Goal: Register for event/course

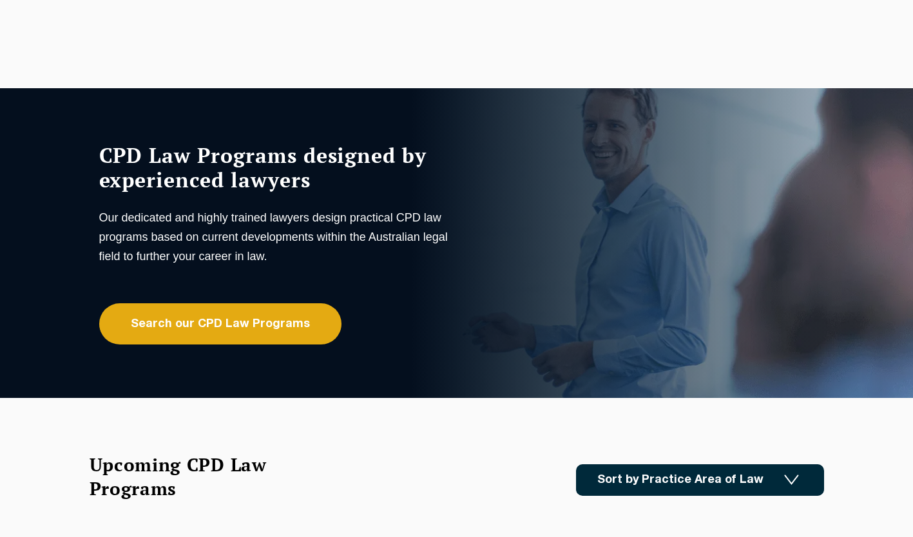
click at [187, 327] on link "Search our CPD Law Programs" at bounding box center [220, 323] width 242 height 41
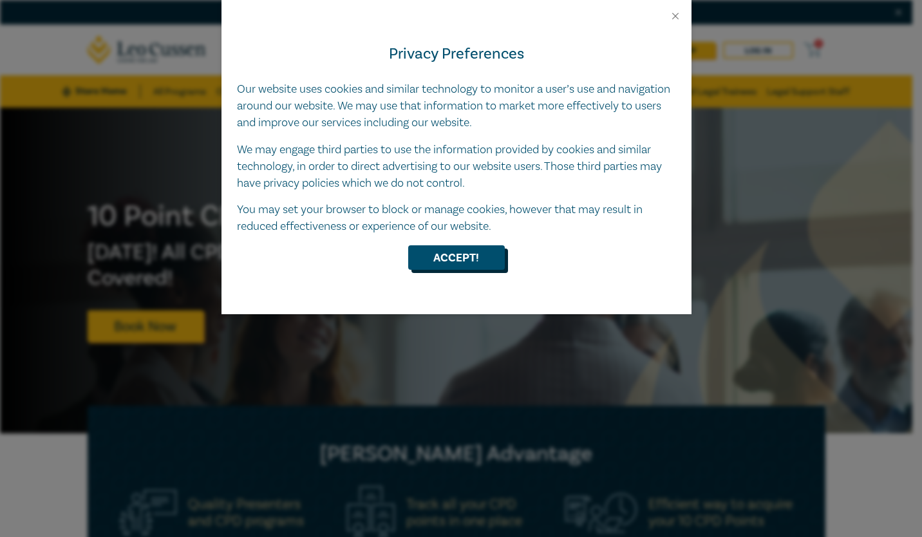
click at [447, 262] on button "Accept!" at bounding box center [456, 257] width 97 height 24
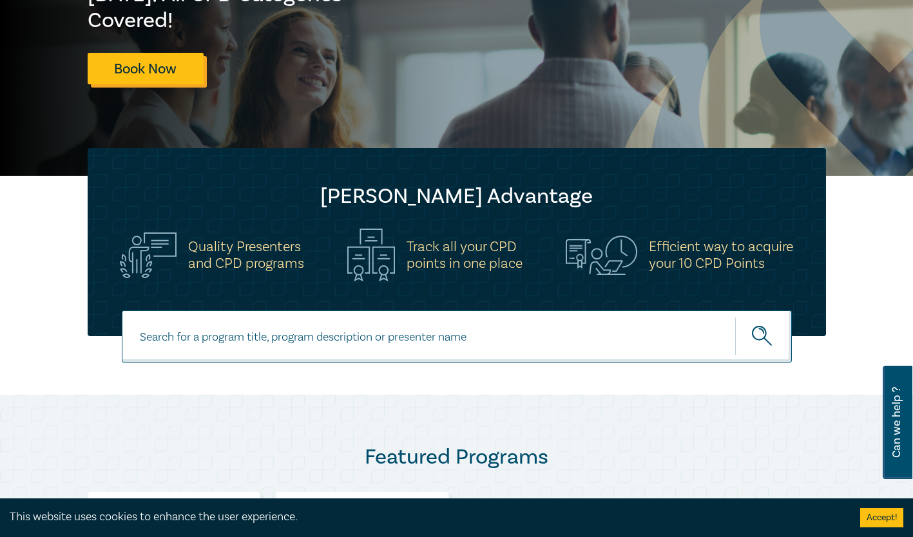
scroll to position [322, 0]
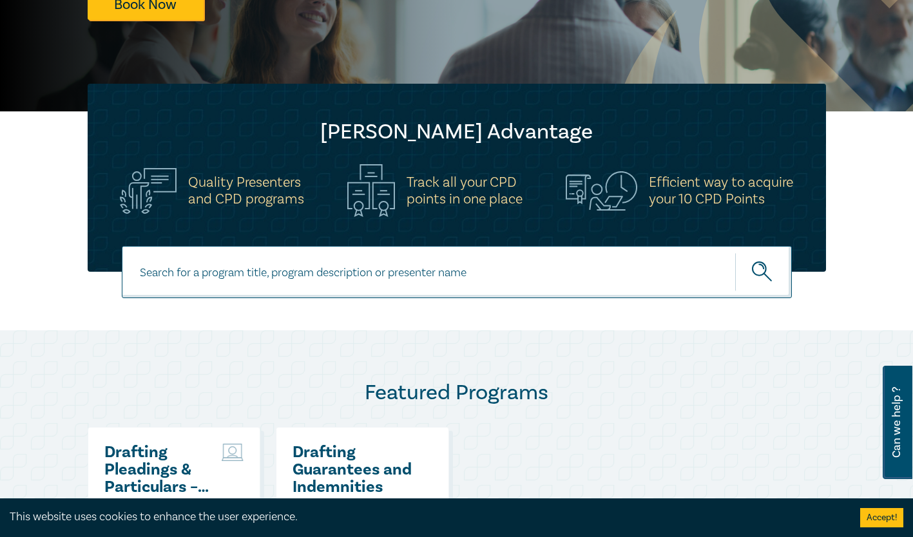
click at [191, 271] on input at bounding box center [457, 272] width 670 height 52
paste input "Taxation Essentials for Lawyers"
type input "Taxation Essentials for Lawyers"
click at [735, 253] on button "submit" at bounding box center [763, 272] width 57 height 39
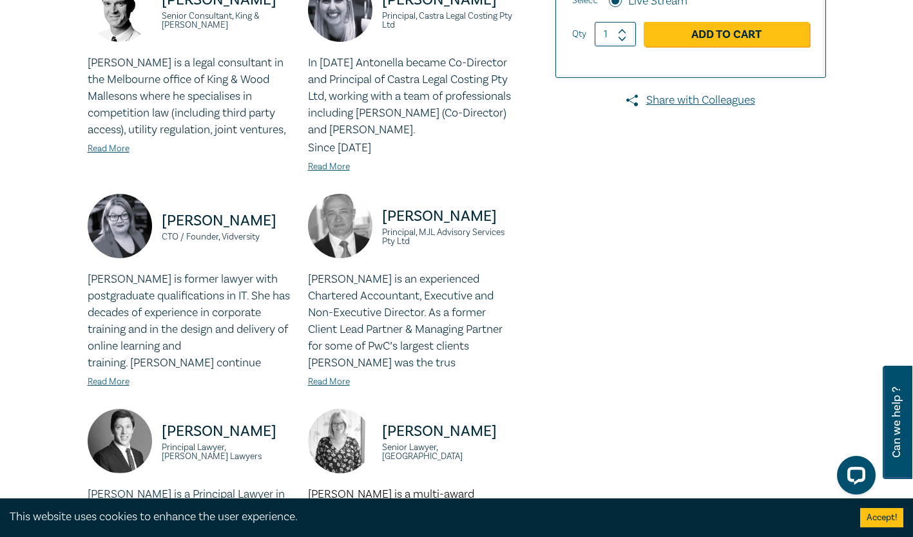
scroll to position [515, 0]
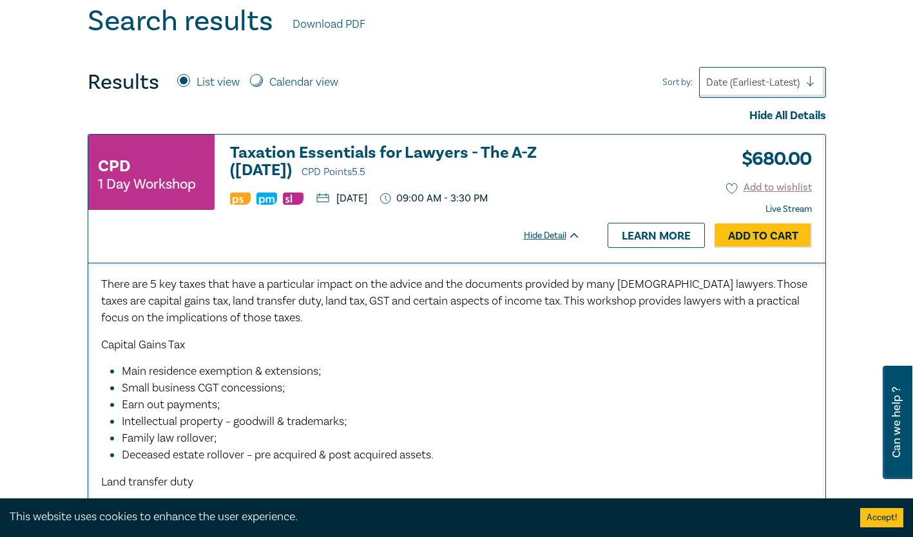
scroll to position [531, 0]
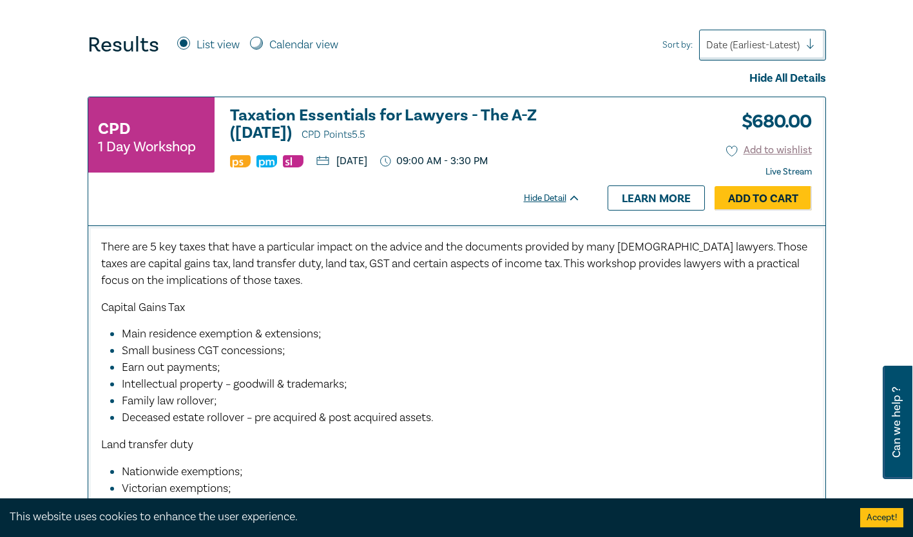
click at [538, 192] on div "Hide Detail" at bounding box center [559, 198] width 71 height 13
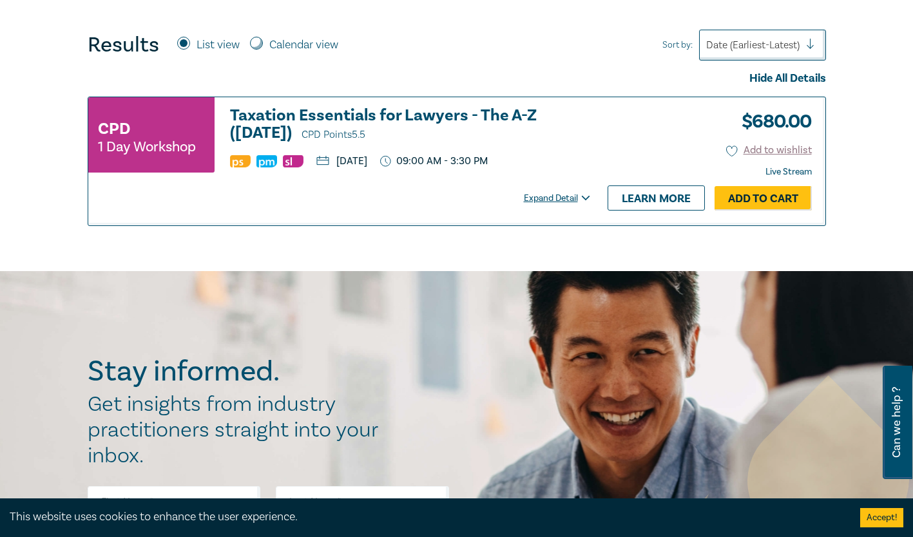
click at [538, 192] on div "Expand Detail" at bounding box center [559, 198] width 71 height 13
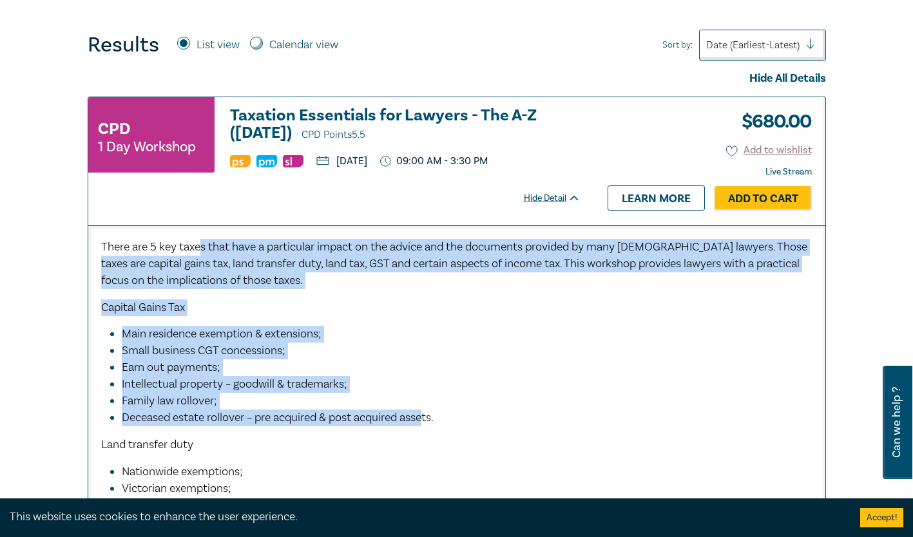
drag, startPoint x: 200, startPoint y: 252, endPoint x: 430, endPoint y: 415, distance: 281.3
drag, startPoint x: 430, startPoint y: 415, endPoint x: 417, endPoint y: 332, distance: 84.0
click at [417, 332] on li "Main residence exemption & extensions;" at bounding box center [461, 334] width 678 height 17
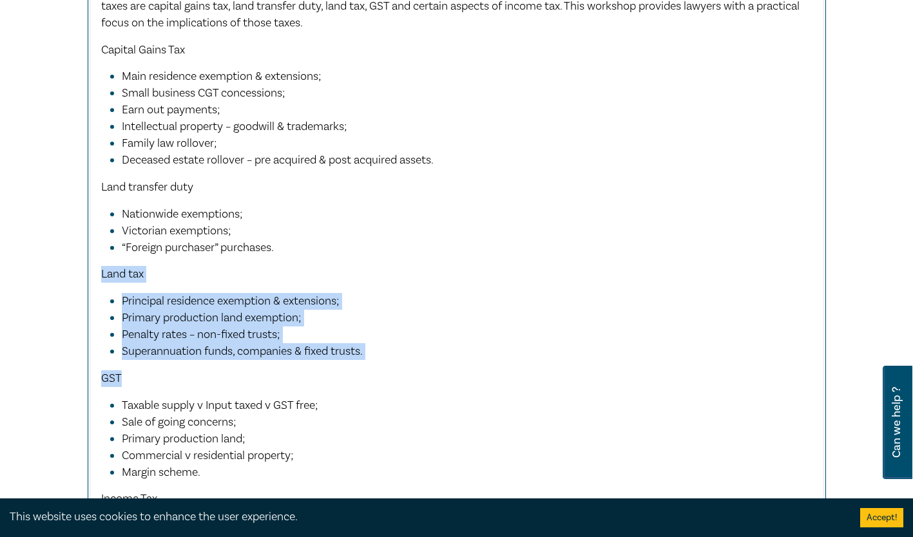
drag, startPoint x: 102, startPoint y: 274, endPoint x: 381, endPoint y: 361, distance: 291.6
click at [381, 361] on div "There are 5 key taxes that have a particular impact on the advice and the docum…" at bounding box center [456, 291] width 711 height 620
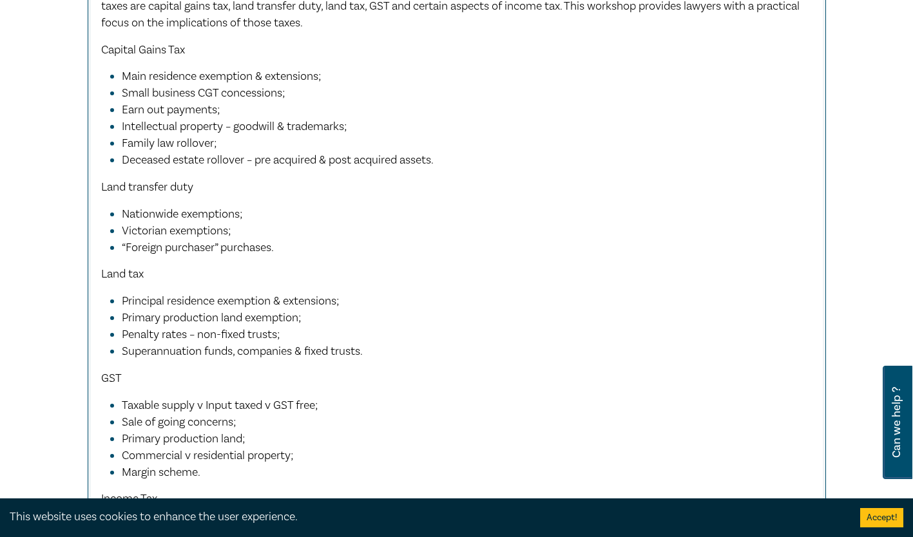
drag, startPoint x: 381, startPoint y: 361, endPoint x: 320, endPoint y: 394, distance: 69.8
click at [321, 393] on div "There are 5 key taxes that have a particular impact on the advice and the docum…" at bounding box center [456, 291] width 711 height 620
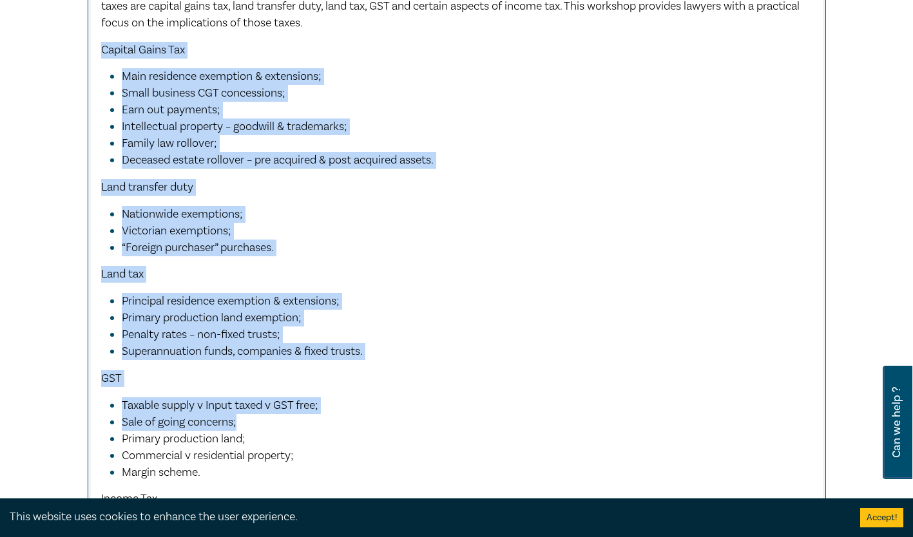
drag, startPoint x: 102, startPoint y: 46, endPoint x: 459, endPoint y: 423, distance: 519.0
click at [459, 423] on div "There are 5 key taxes that have a particular impact on the advice and the docum…" at bounding box center [456, 291] width 711 height 620
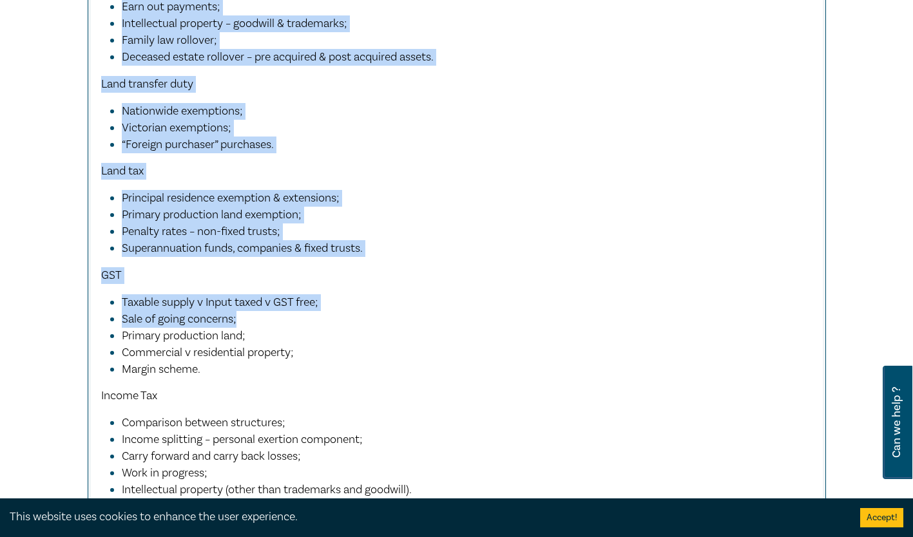
scroll to position [982, 0]
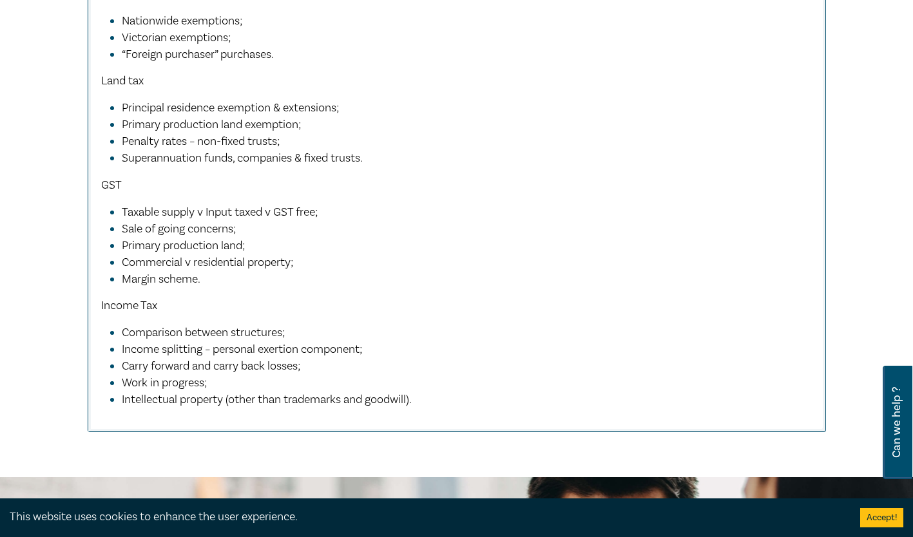
drag, startPoint x: 154, startPoint y: 306, endPoint x: 163, endPoint y: 303, distance: 9.4
click at [163, 303] on p "Income Tax" at bounding box center [456, 306] width 711 height 17
click at [464, 406] on li "Intellectual property (other than trademarks and goodwill)." at bounding box center [467, 400] width 691 height 17
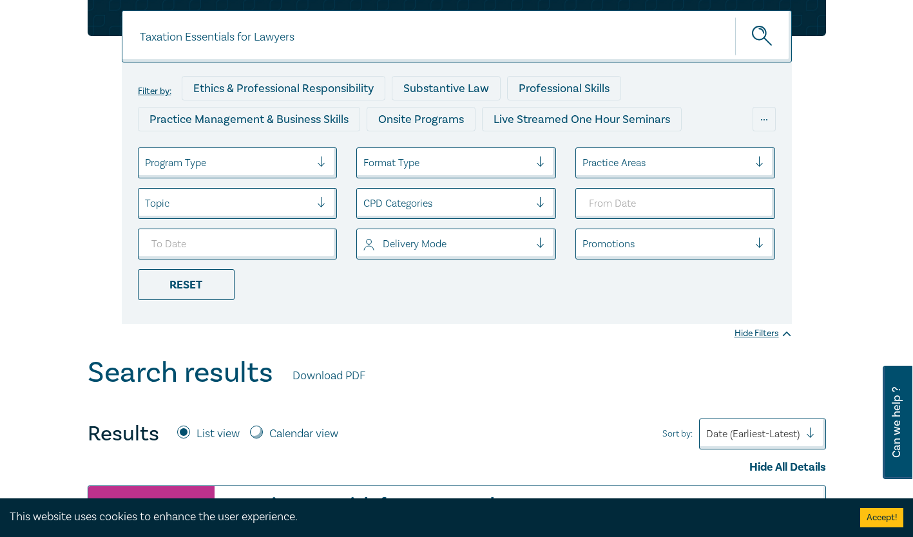
scroll to position [322, 0]
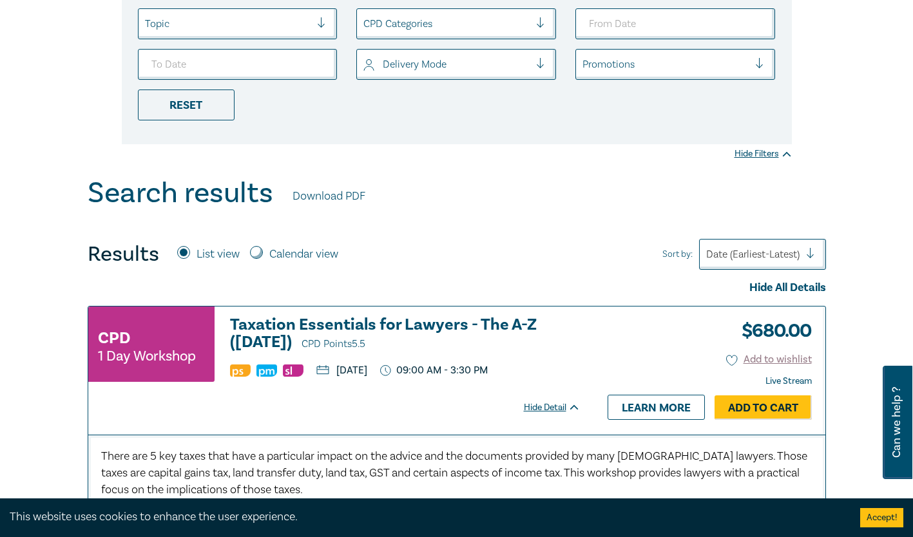
click at [553, 405] on div "Hide Detail" at bounding box center [559, 407] width 71 height 13
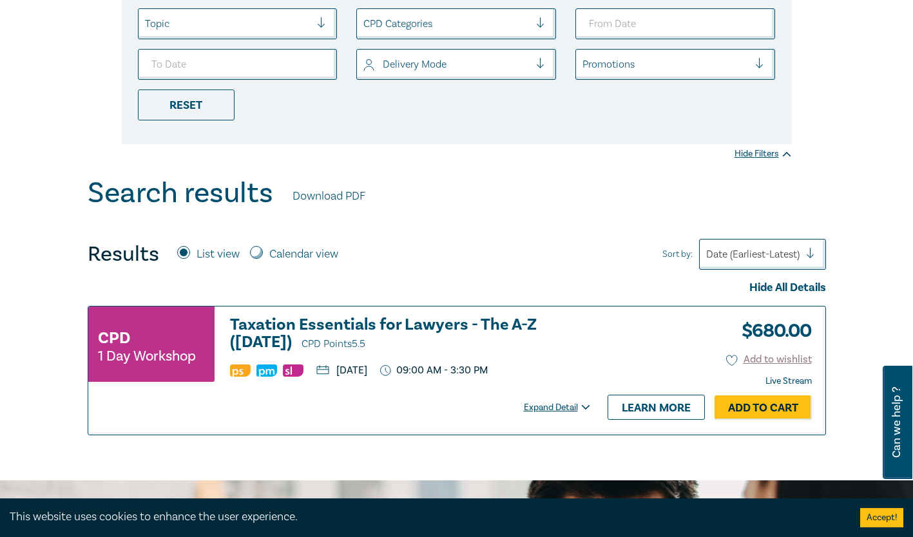
scroll to position [387, 0]
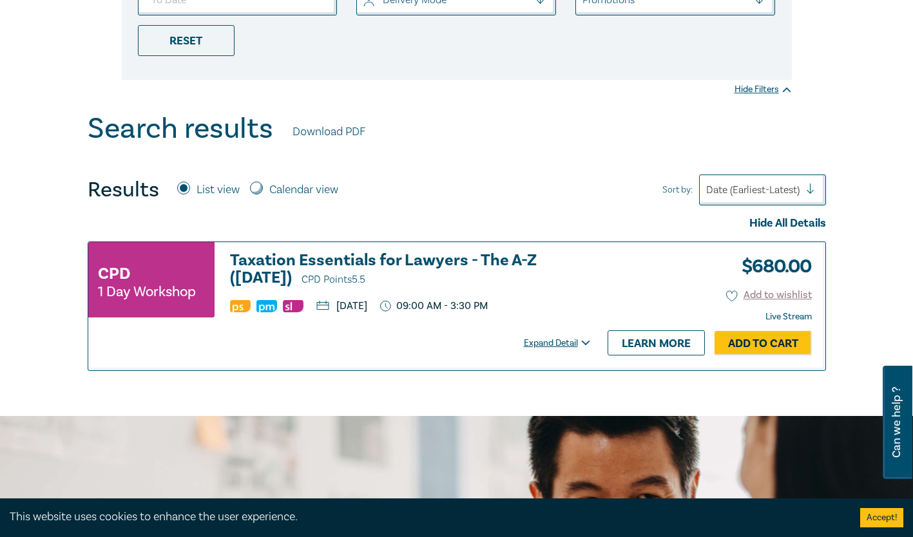
click at [569, 344] on div "Expand Detail" at bounding box center [559, 343] width 71 height 13
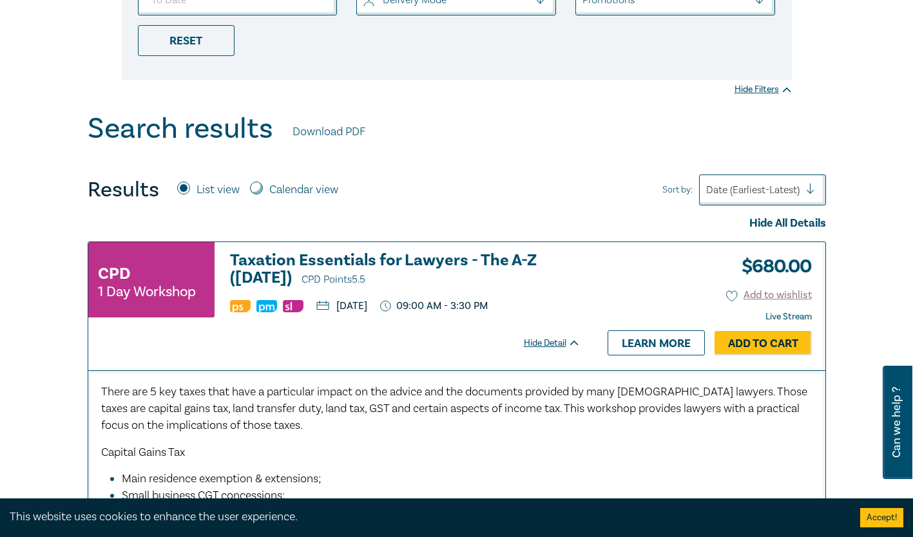
click at [569, 344] on div "Hide Detail" at bounding box center [559, 343] width 71 height 13
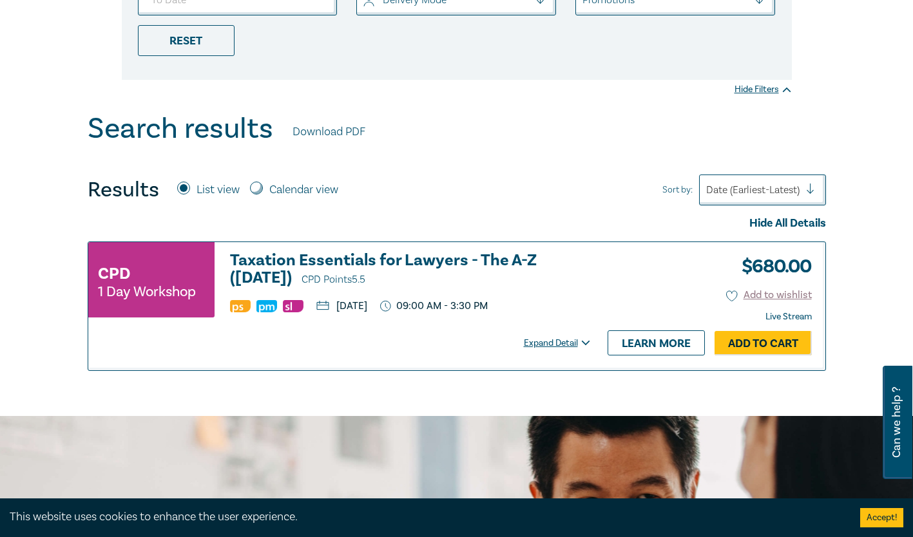
click at [796, 321] on strong "Live Stream" at bounding box center [788, 317] width 46 height 12
click at [240, 254] on h3 "Taxation Essentials for Lawyers - The A-Z ([DATE]) CPD Points 5.5" at bounding box center [405, 270] width 350 height 37
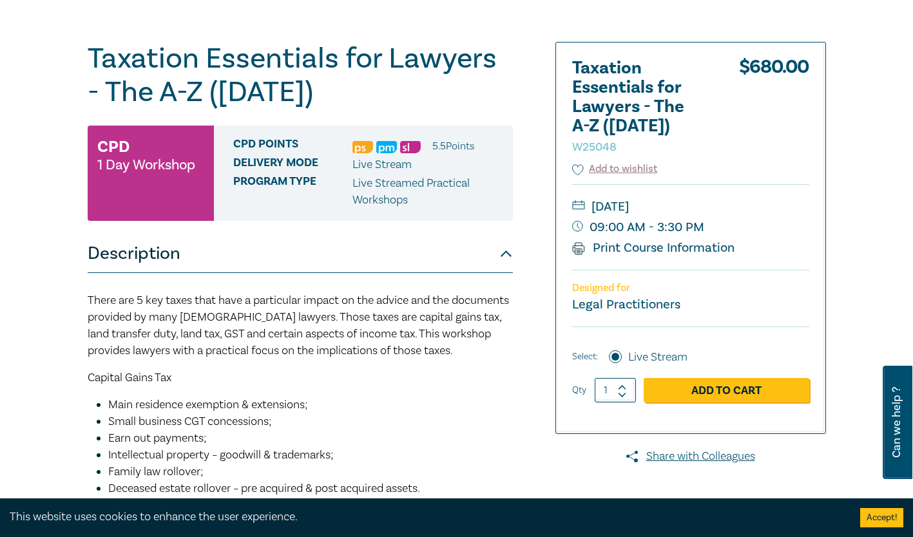
scroll to position [129, 0]
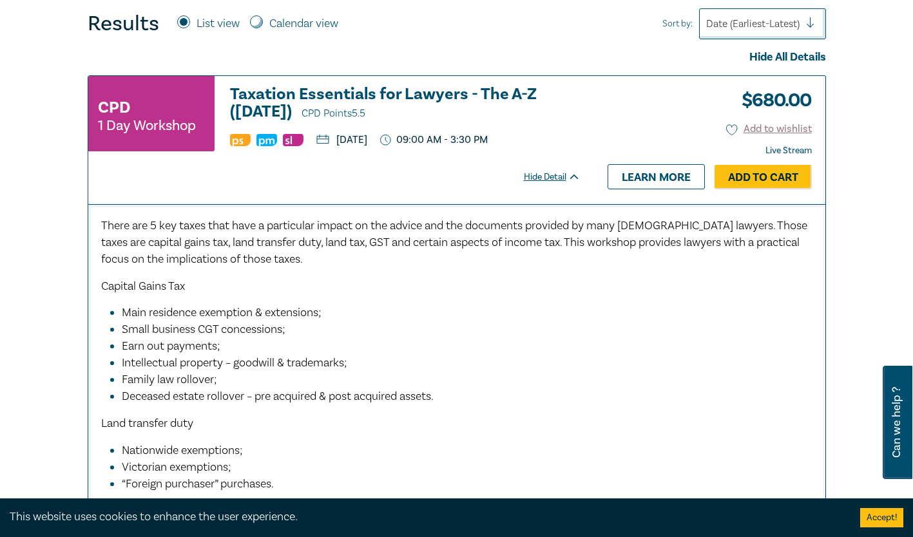
scroll to position [515, 0]
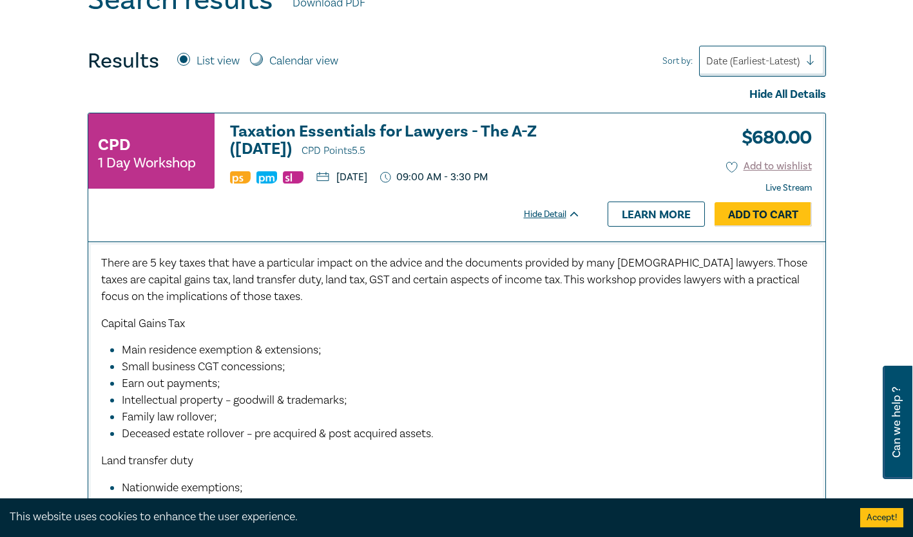
click at [530, 205] on div "Hide Detail Learn more Add to Cart" at bounding box center [668, 214] width 288 height 24
click at [531, 212] on div "Hide Detail" at bounding box center [559, 214] width 71 height 13
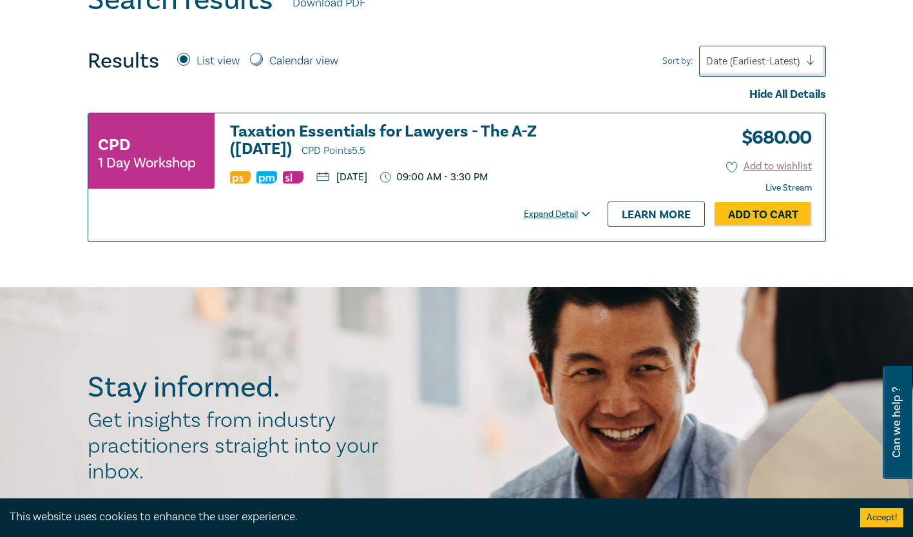
click at [536, 213] on div "Expand Detail" at bounding box center [559, 214] width 71 height 13
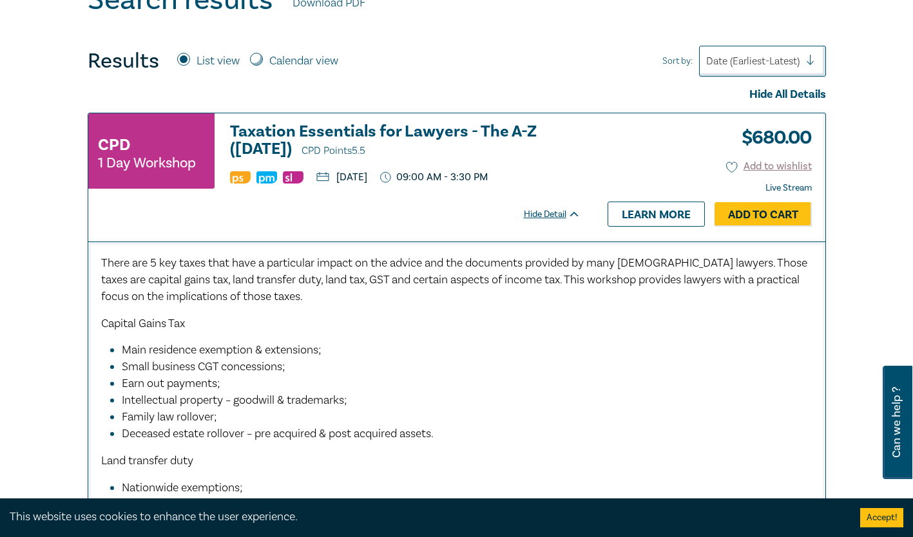
click at [536, 213] on div "Hide Detail" at bounding box center [559, 214] width 71 height 13
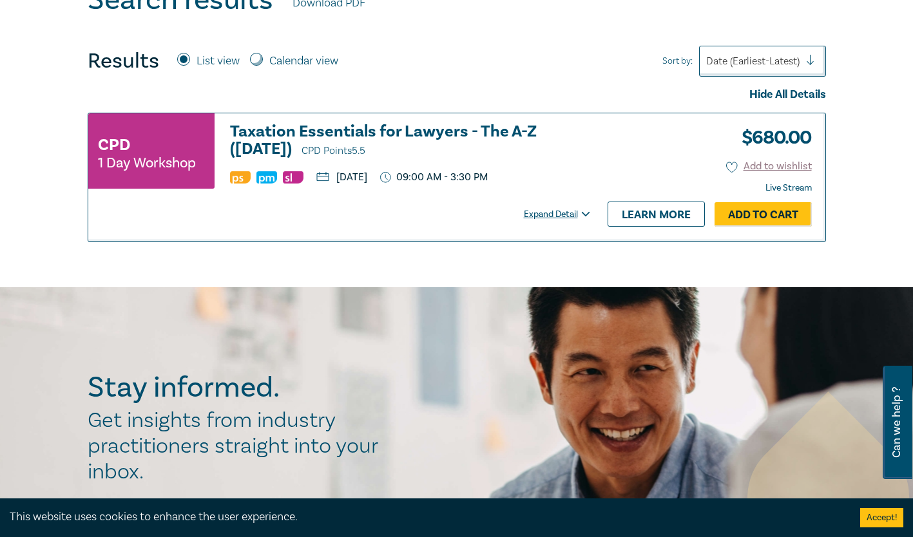
click at [536, 213] on div "Expand Detail" at bounding box center [559, 214] width 71 height 13
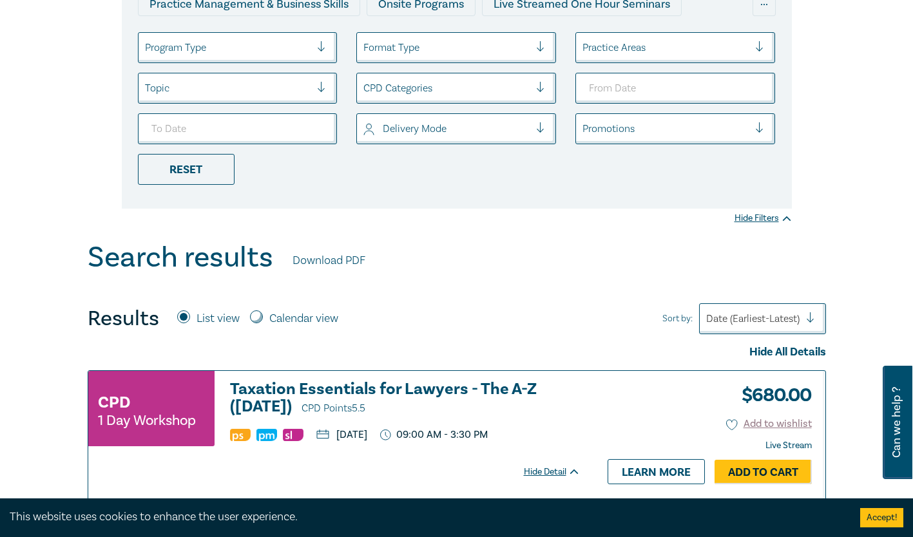
scroll to position [387, 0]
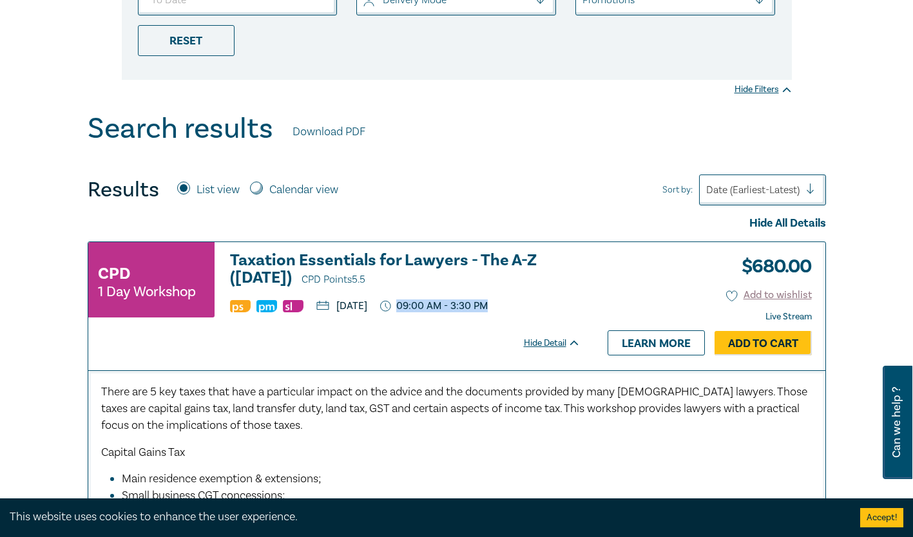
drag, startPoint x: 574, startPoint y: 307, endPoint x: 482, endPoint y: 310, distance: 91.5
click at [482, 310] on ul "[DATE] 09:00 AM - 3:30 PM" at bounding box center [405, 306] width 350 height 13
drag, startPoint x: 482, startPoint y: 310, endPoint x: 539, endPoint y: 344, distance: 66.2
click at [539, 344] on div "Hide Detail" at bounding box center [559, 343] width 71 height 13
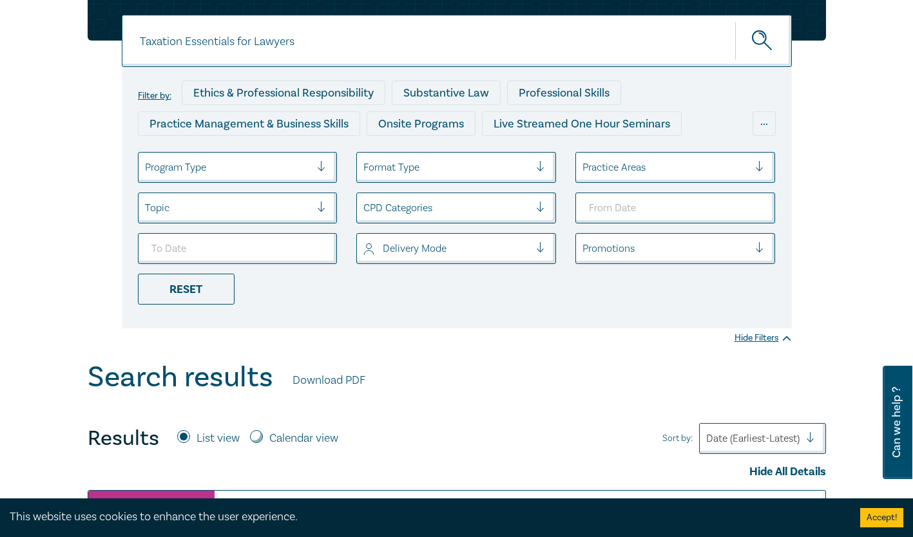
scroll to position [0, 0]
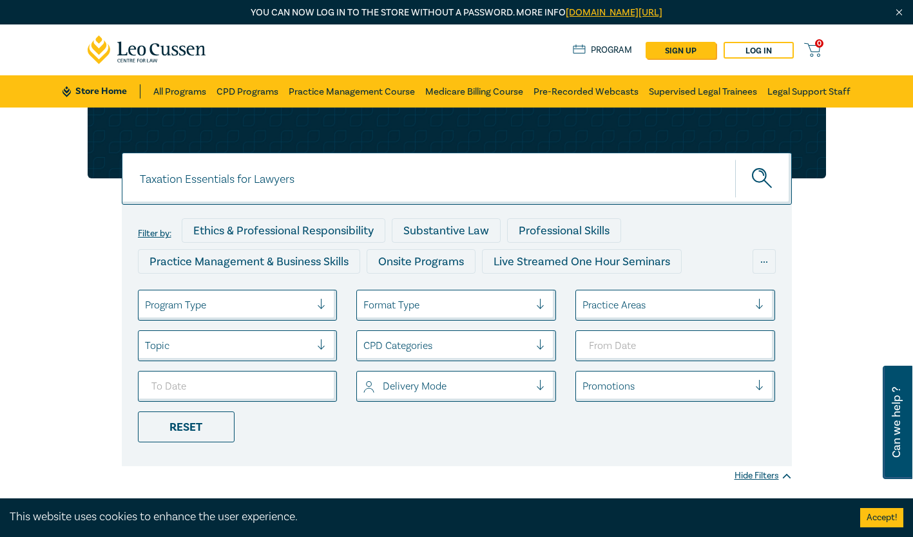
click at [575, 90] on link "Pre-Recorded Webcasts" at bounding box center [585, 91] width 105 height 32
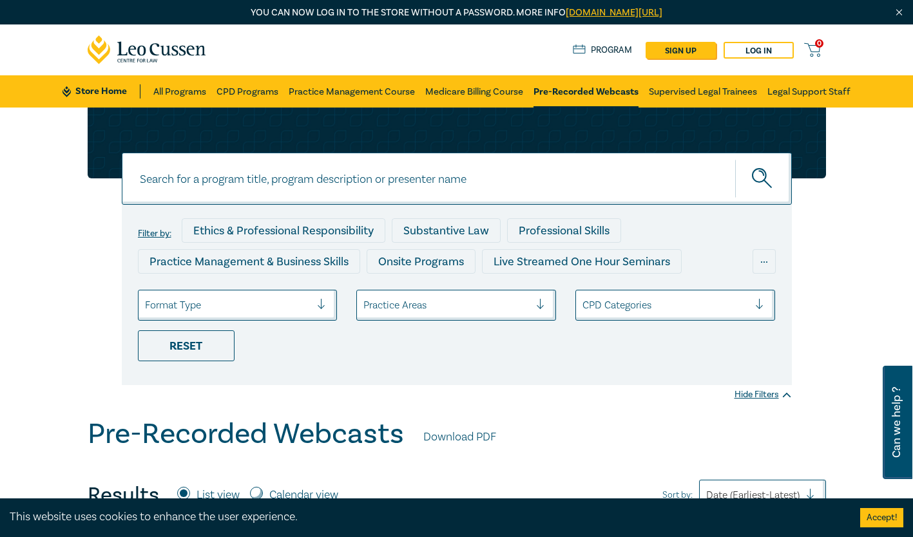
click at [276, 178] on input at bounding box center [457, 179] width 670 height 52
paste input "Taxation Essentials for Lawyers"
click at [735, 159] on button "submit" at bounding box center [763, 178] width 57 height 39
drag, startPoint x: 300, startPoint y: 179, endPoint x: 185, endPoint y: 186, distance: 115.5
click at [185, 186] on input "Taxation Essentials for Lawyers" at bounding box center [457, 179] width 670 height 52
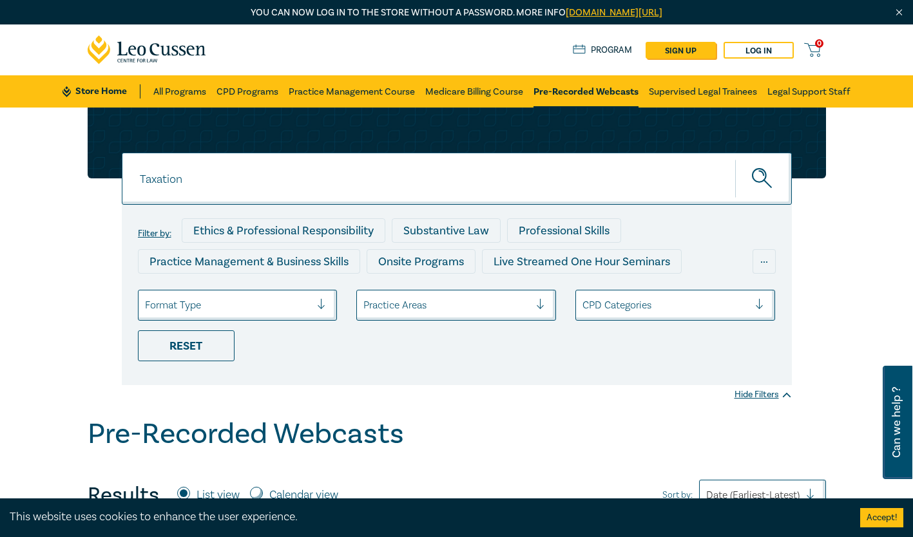
type input "Taxation"
click at [735, 159] on button "submit" at bounding box center [763, 178] width 57 height 39
click at [226, 86] on link "CPD Programs" at bounding box center [247, 91] width 62 height 32
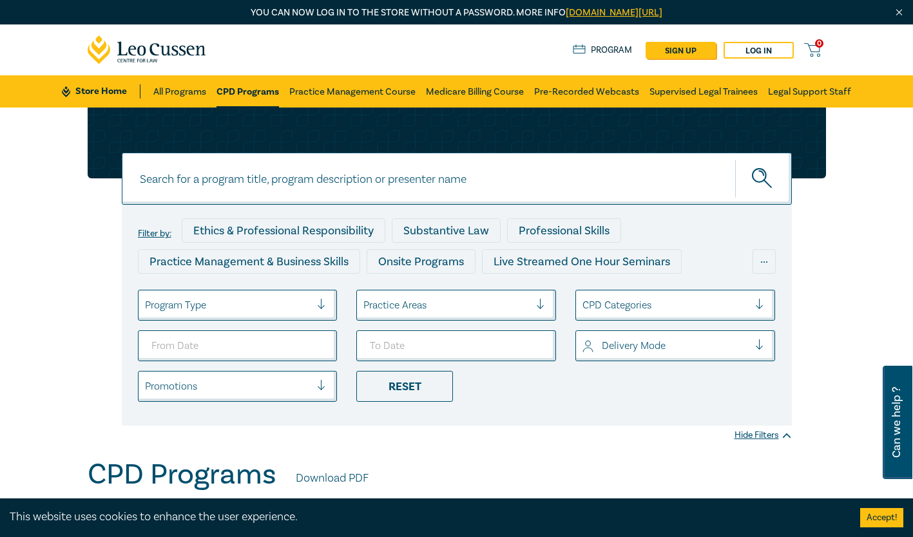
click at [274, 176] on input at bounding box center [457, 179] width 670 height 52
type input "taxation"
click at [735, 159] on button "submit" at bounding box center [763, 178] width 57 height 39
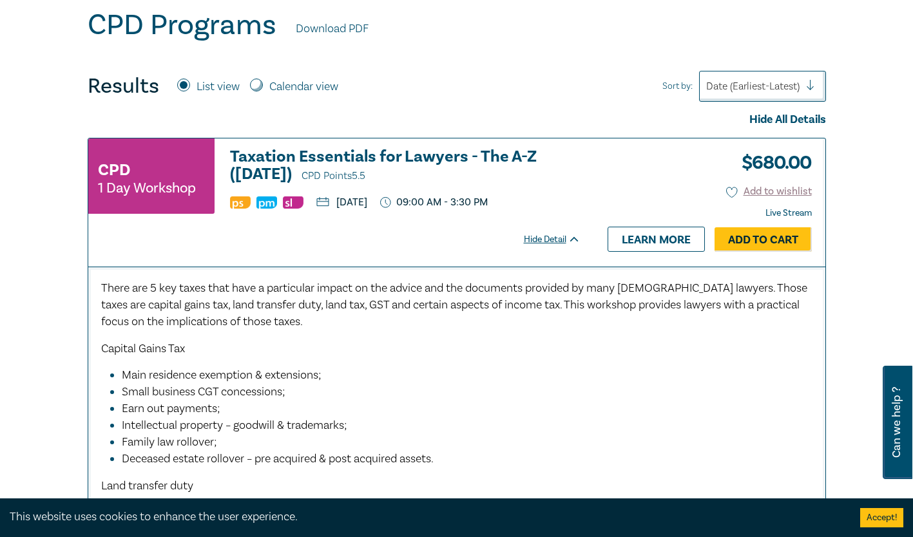
scroll to position [580, 0]
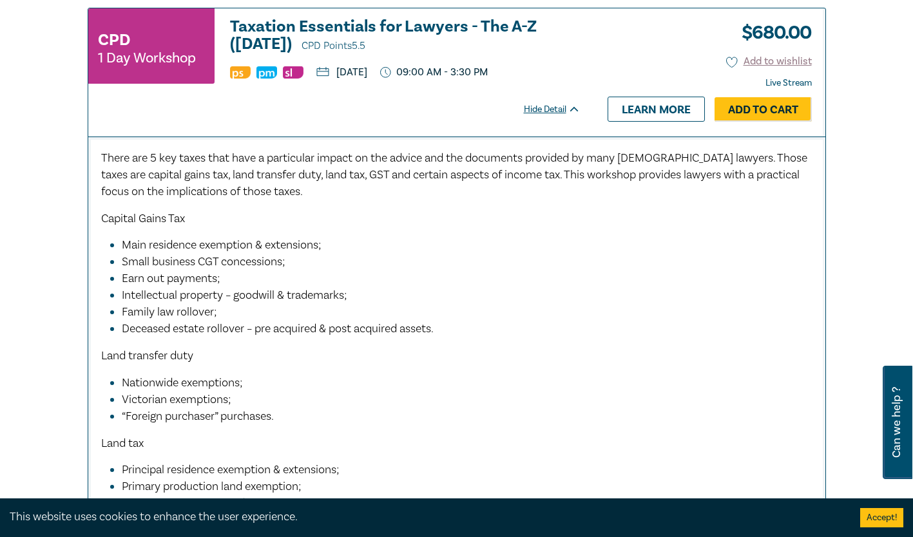
click at [422, 81] on div "CPD 1 Day Workshop Taxation Essentials for Lawyers - The A-Z ([DATE]) CPD Point…" at bounding box center [334, 52] width 492 height 68
click at [356, 28] on h3 "Taxation Essentials for Lawyers - The A-Z ([DATE]) CPD Points 5.5" at bounding box center [405, 36] width 350 height 37
